Goal: Information Seeking & Learning: Learn about a topic

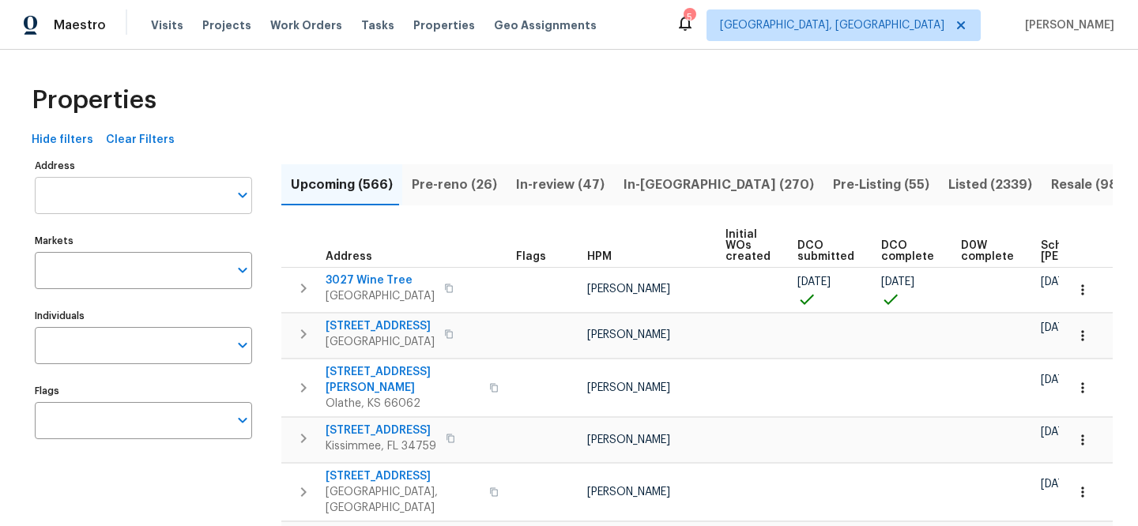
click at [221, 188] on input "Address" at bounding box center [132, 195] width 194 height 37
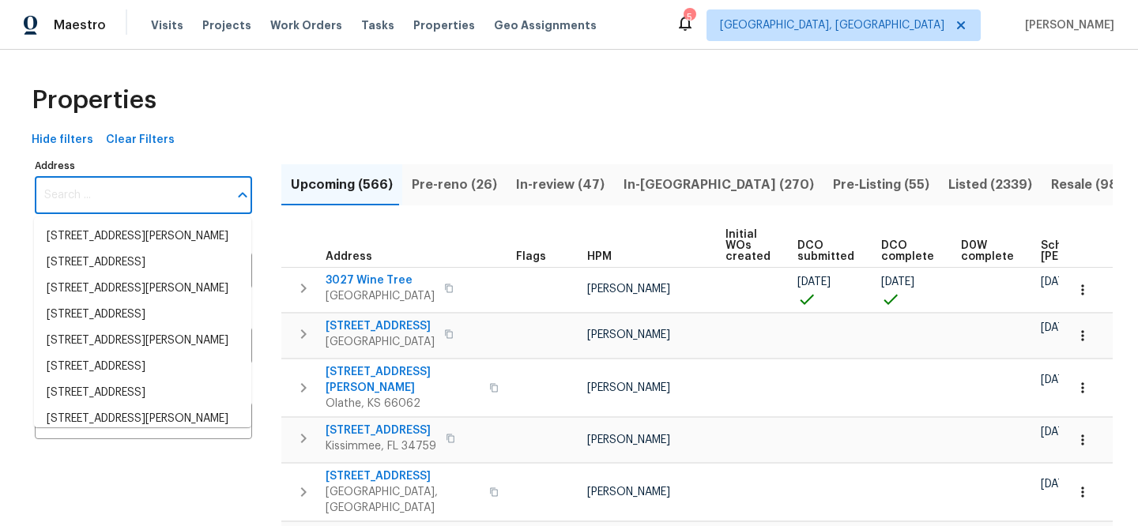
paste input "[STREET_ADDRESS][PERSON_NAME]"
type input "[STREET_ADDRESS][PERSON_NAME]"
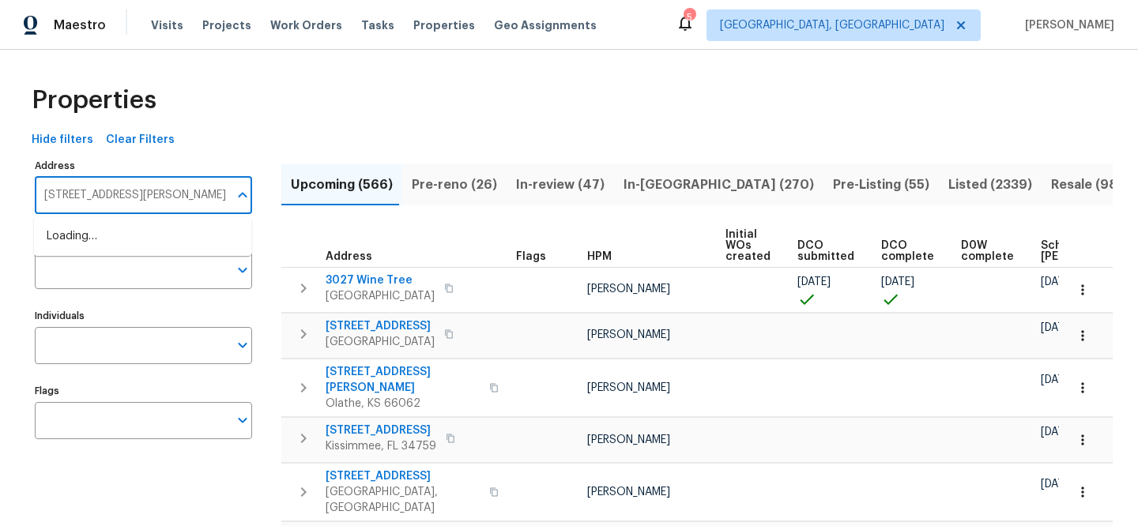
scroll to position [0, 50]
click at [207, 249] on li "805 Malachite Dr SW Albuquerque NM 87121" at bounding box center [142, 237] width 217 height 26
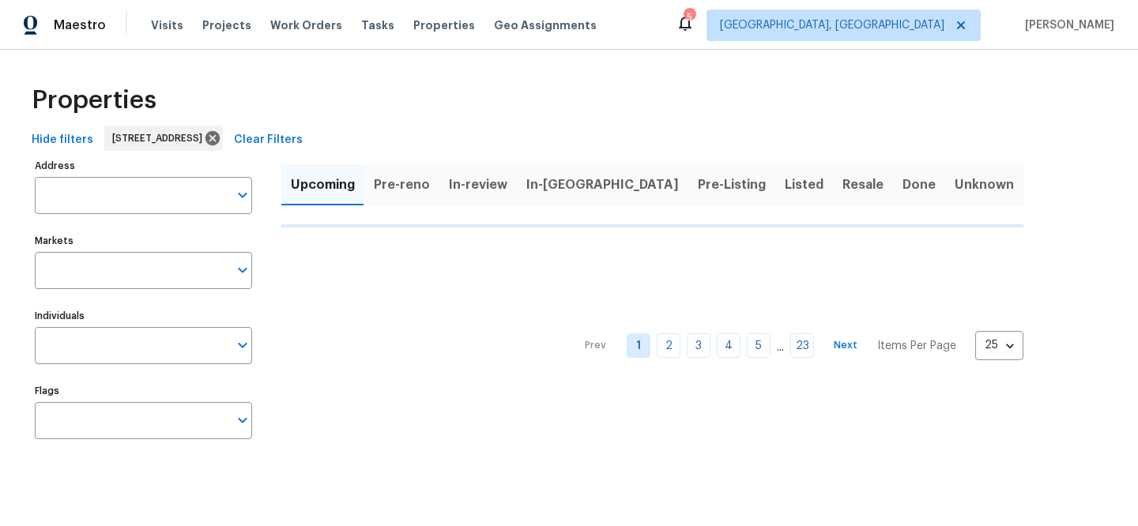
type input "805 Malachite Dr SW Albuquerque NM 87121"
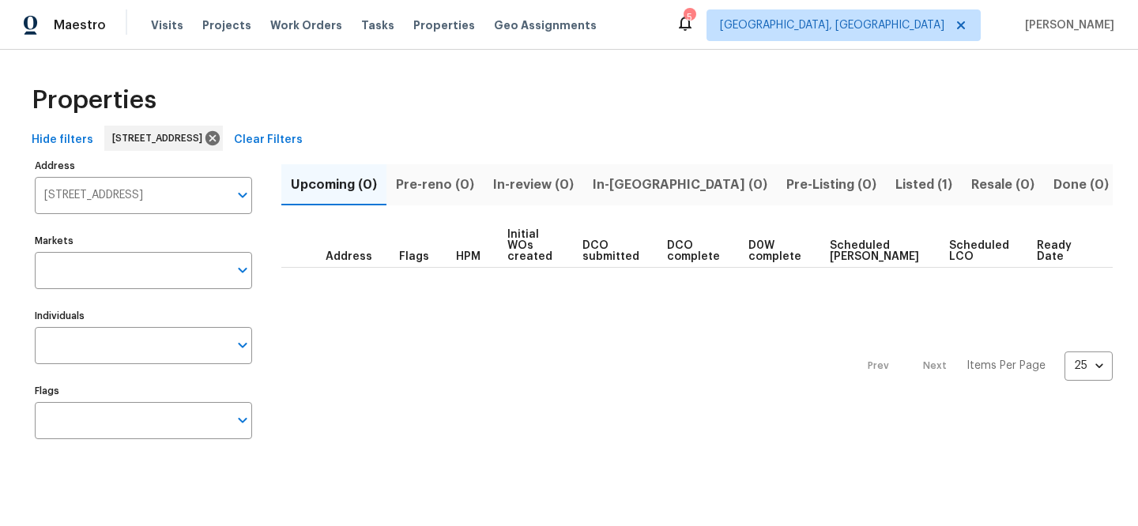
click at [895, 186] on span "Listed (1)" at bounding box center [923, 185] width 57 height 22
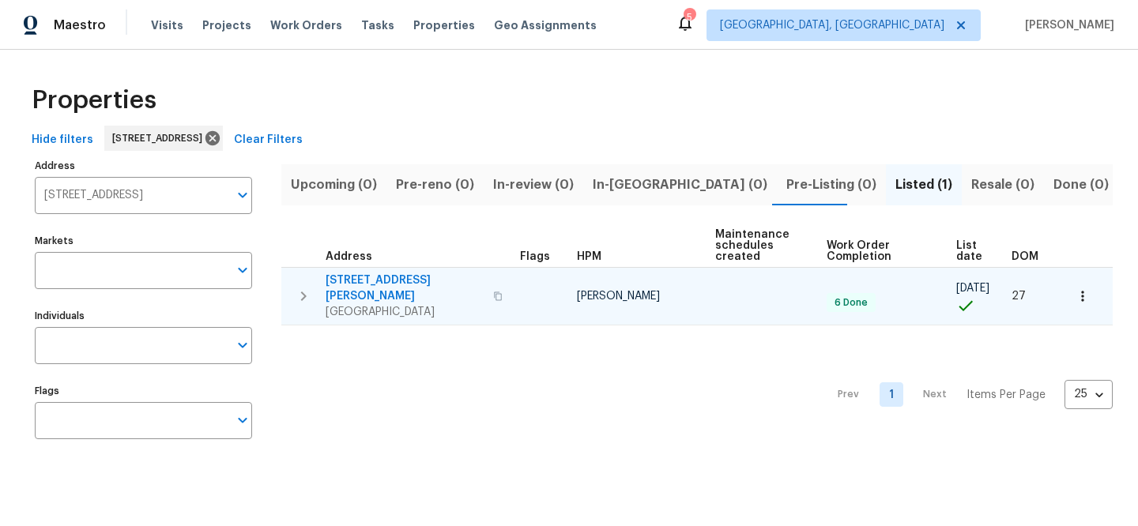
click at [405, 280] on span "[STREET_ADDRESS][PERSON_NAME]" at bounding box center [405, 289] width 158 height 32
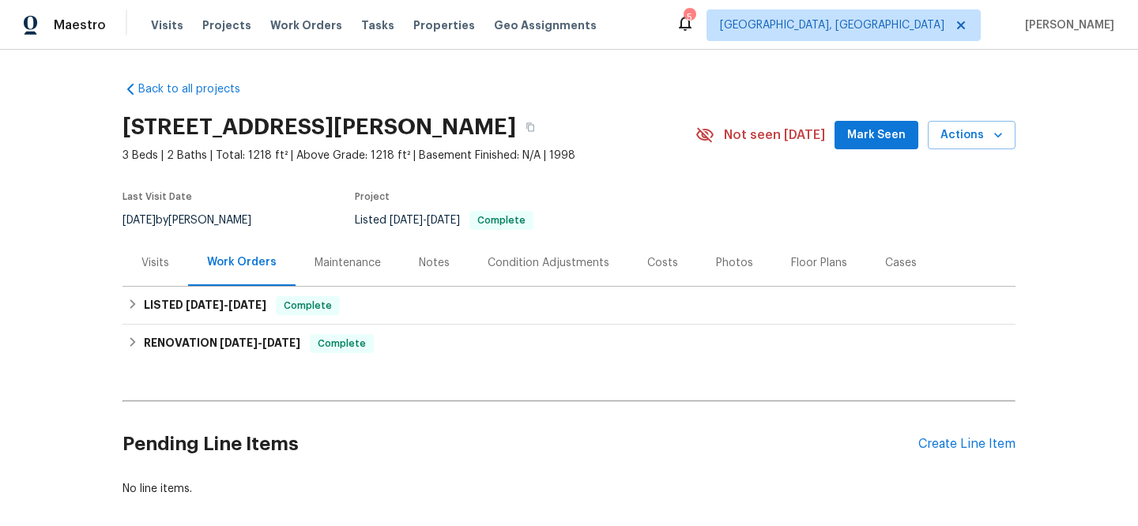
click at [163, 259] on div "Visits" at bounding box center [155, 262] width 66 height 47
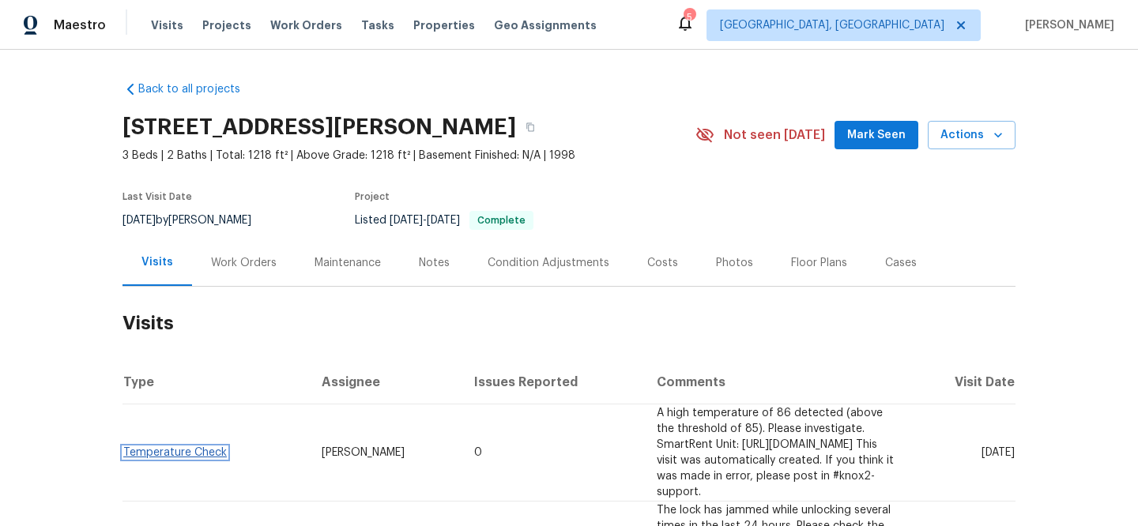
click at [188, 447] on link "Temperature Check" at bounding box center [175, 452] width 104 height 11
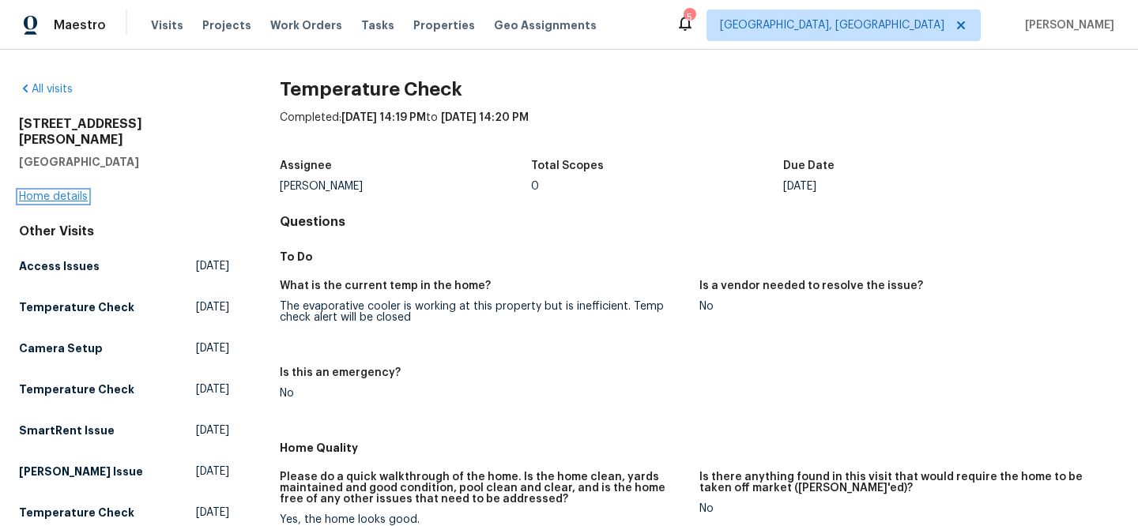
click at [71, 191] on link "Home details" at bounding box center [53, 196] width 69 height 11
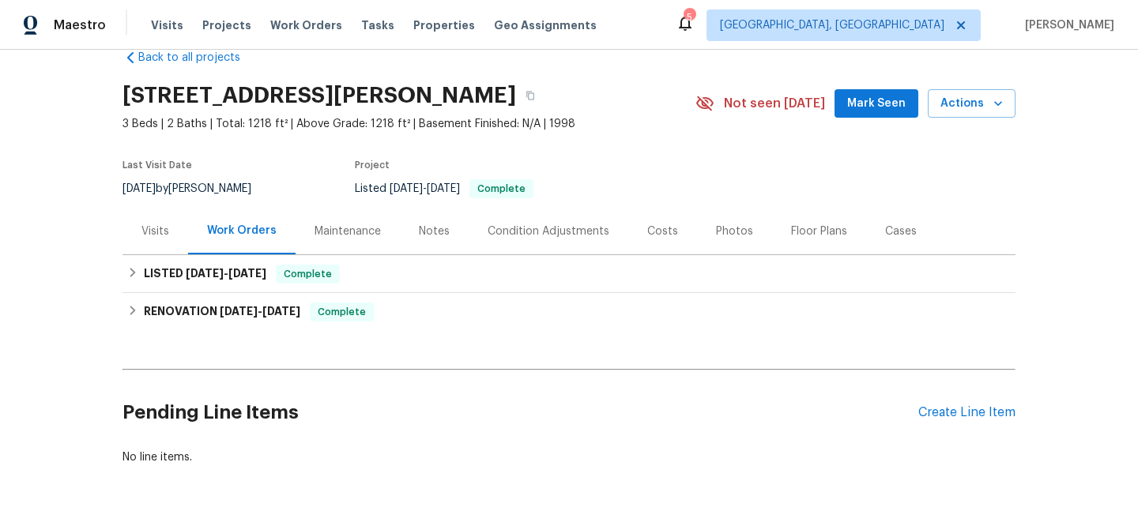
scroll to position [90, 0]
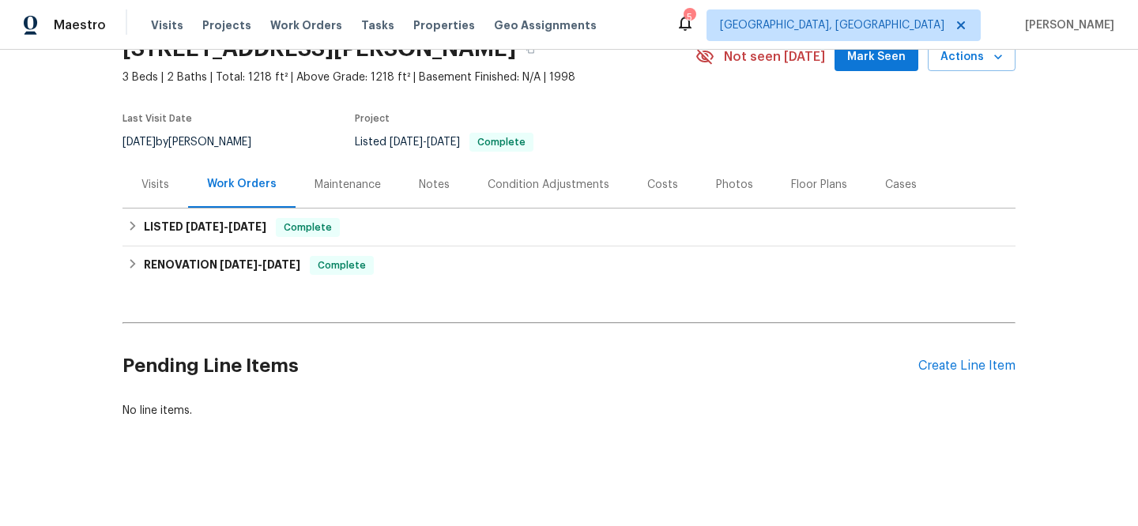
click at [152, 177] on div "Visits" at bounding box center [155, 185] width 28 height 16
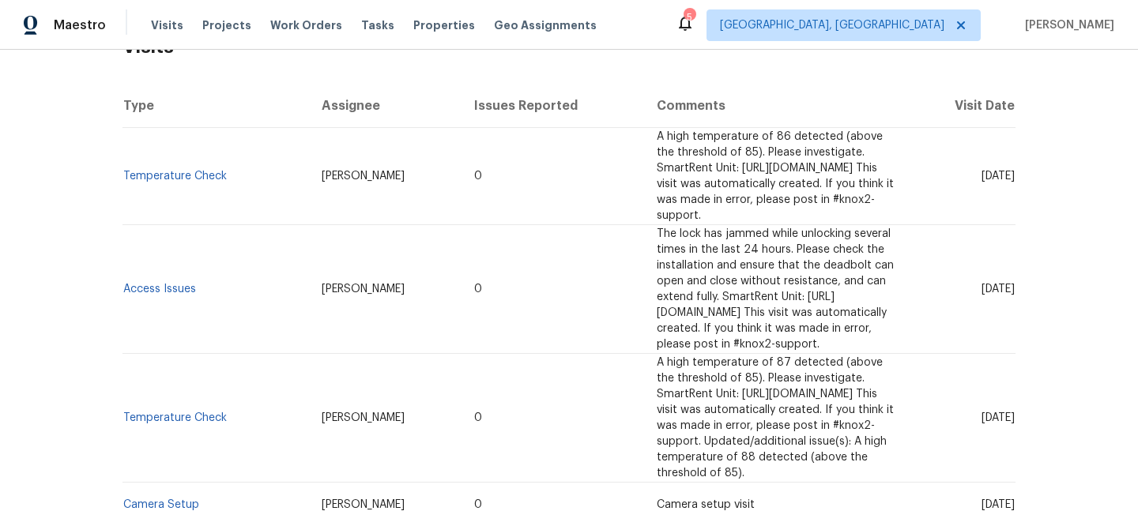
scroll to position [292, 0]
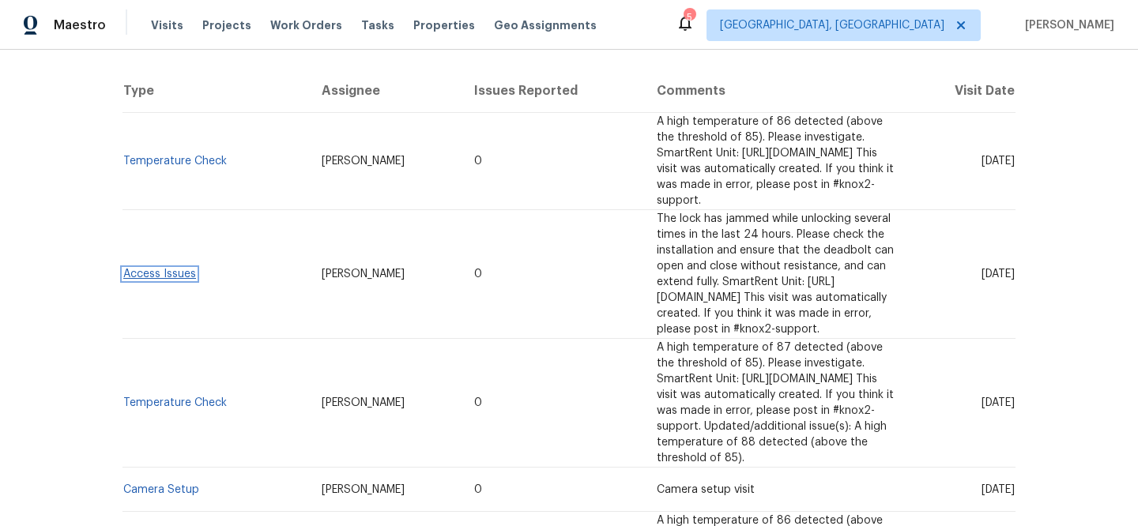
click at [168, 269] on link "Access Issues" at bounding box center [159, 274] width 73 height 11
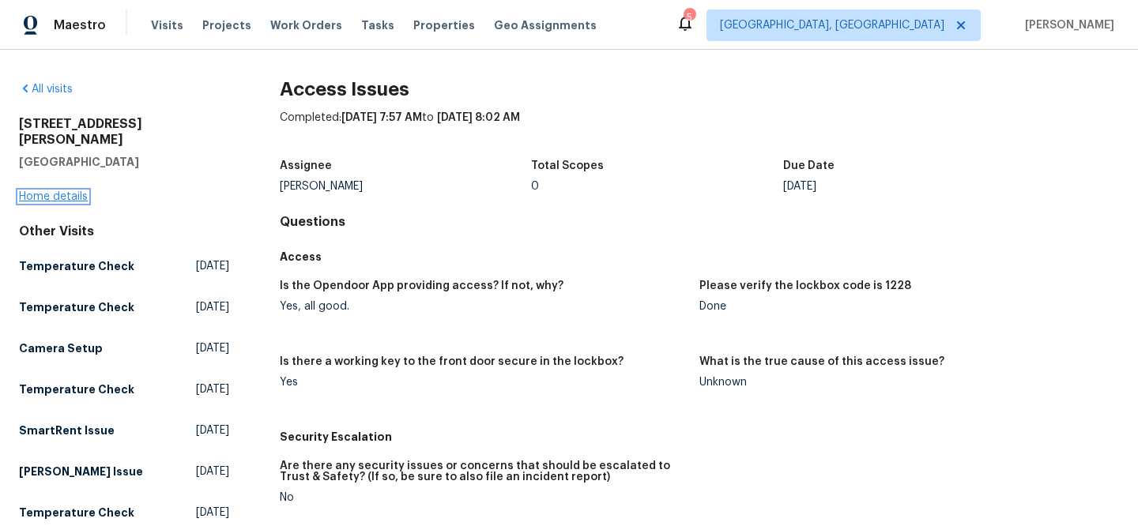
click at [40, 191] on link "Home details" at bounding box center [53, 196] width 69 height 11
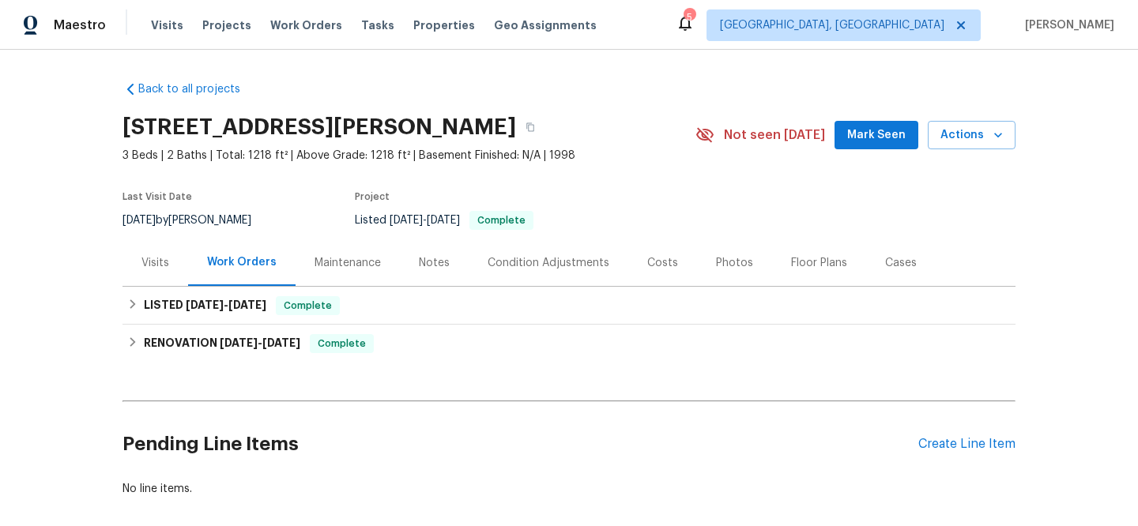
click at [168, 264] on div "Visits" at bounding box center [155, 262] width 66 height 47
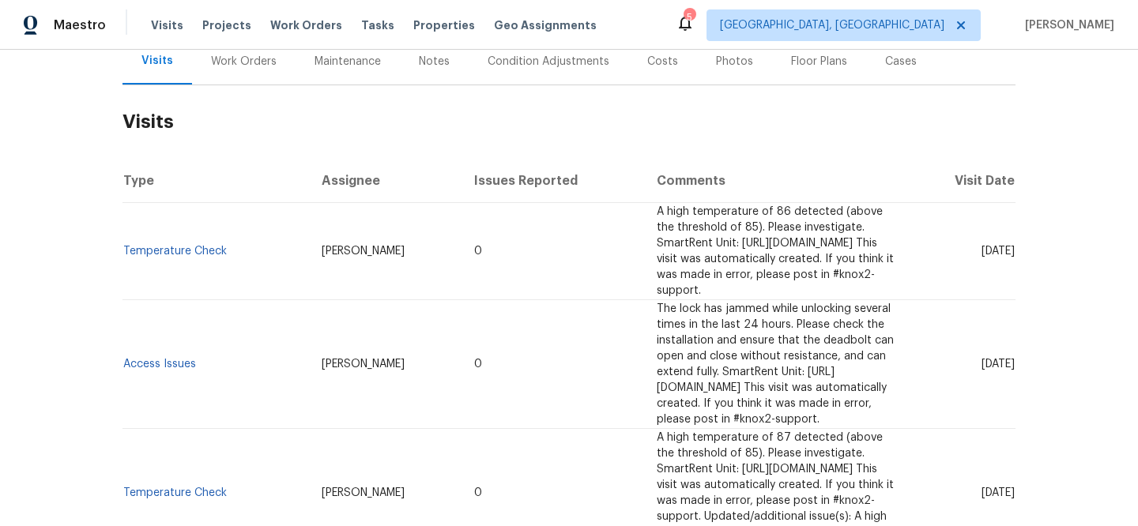
scroll to position [319, 0]
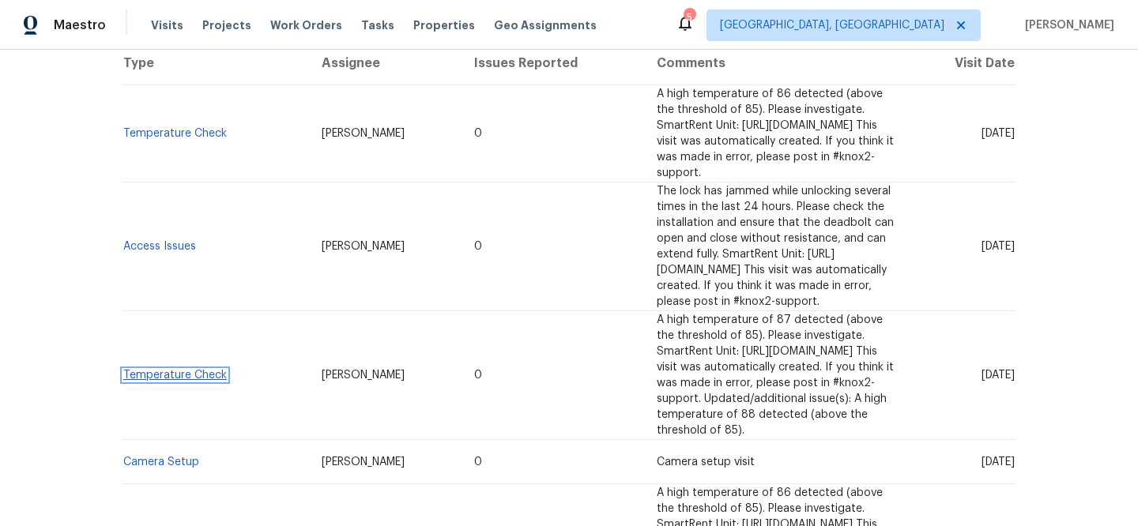
click at [203, 370] on link "Temperature Check" at bounding box center [175, 375] width 104 height 11
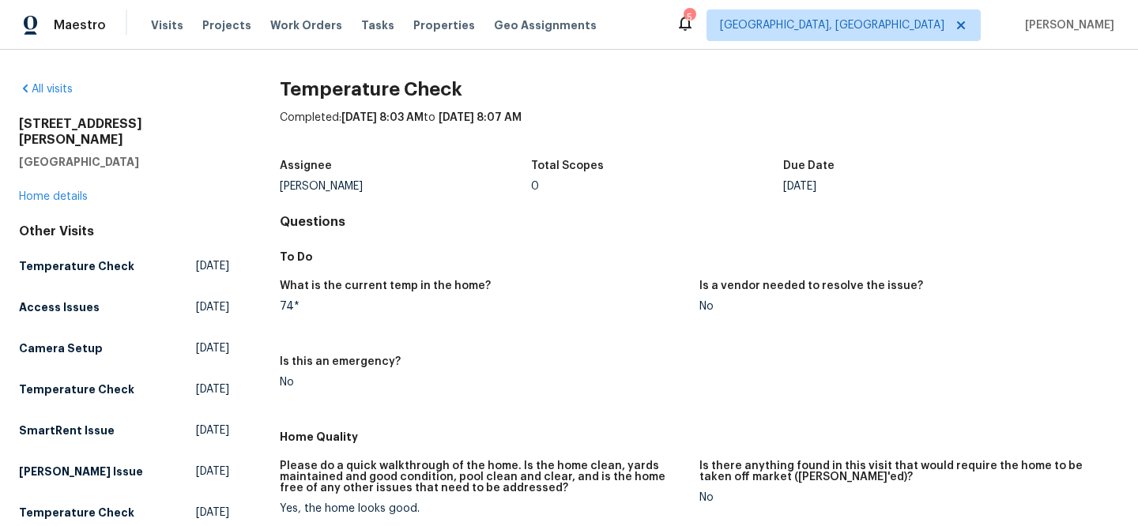
click at [71, 190] on div "All visits [STREET_ADDRESS] Home details Other Visits Temperature Check [DATE] …" at bounding box center [124, 488] width 210 height 815
click at [70, 186] on div "[STREET_ADDRESS] Home details" at bounding box center [124, 160] width 210 height 89
click at [71, 191] on link "Home details" at bounding box center [53, 196] width 69 height 11
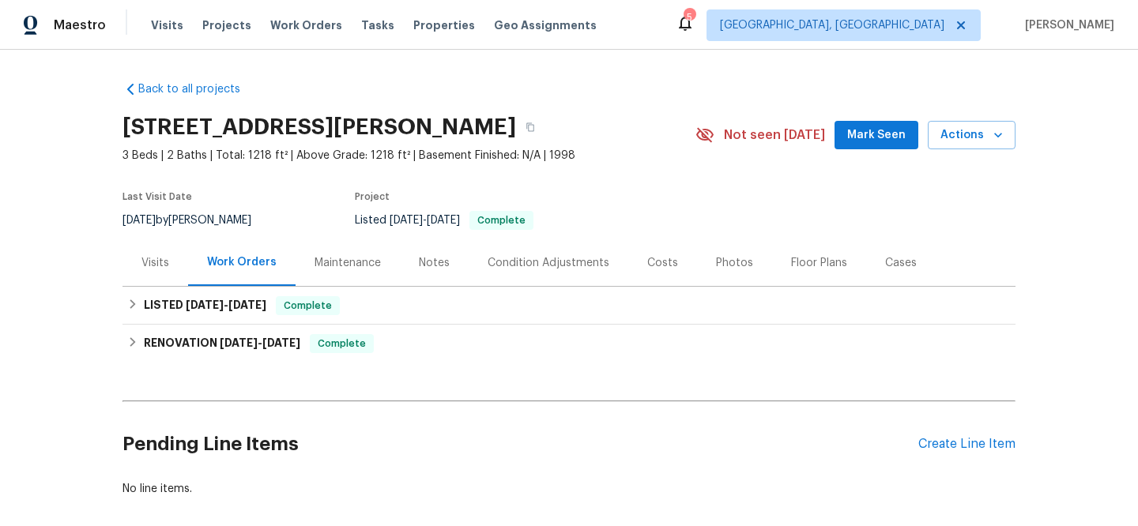
click at [149, 255] on div "Visits" at bounding box center [155, 263] width 28 height 16
